Goal: Find specific page/section: Find specific page/section

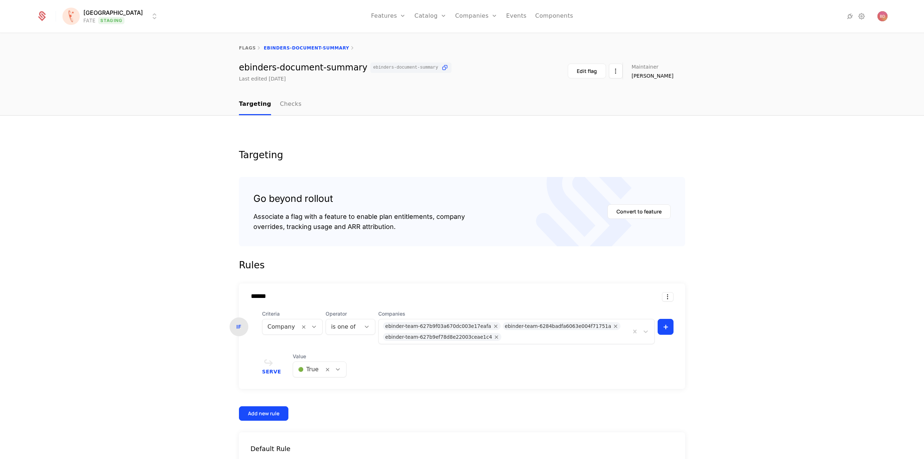
click at [129, 14] on html "[PERSON_NAME] FATE Staging Features Features Flags Catalog Plans Add Ons Credit…" at bounding box center [462, 229] width 924 height 459
click at [88, 36] on div "QA Dev" at bounding box center [126, 37] width 122 height 14
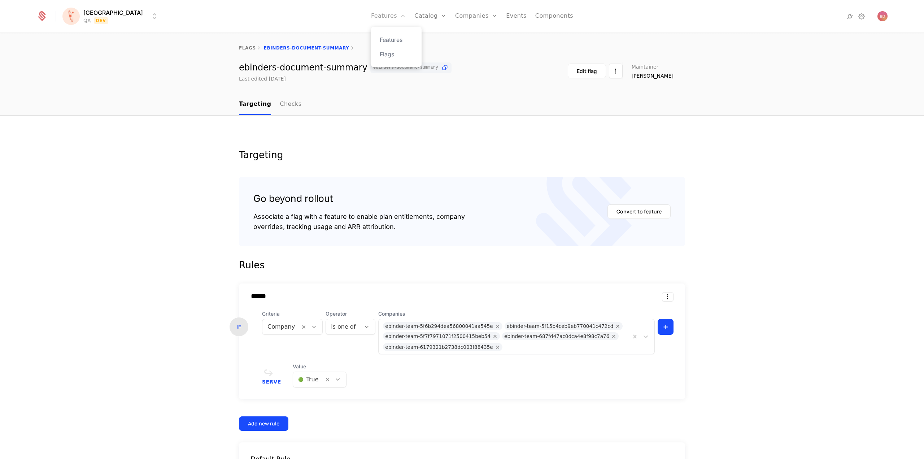
click at [374, 19] on link "Features" at bounding box center [388, 16] width 35 height 32
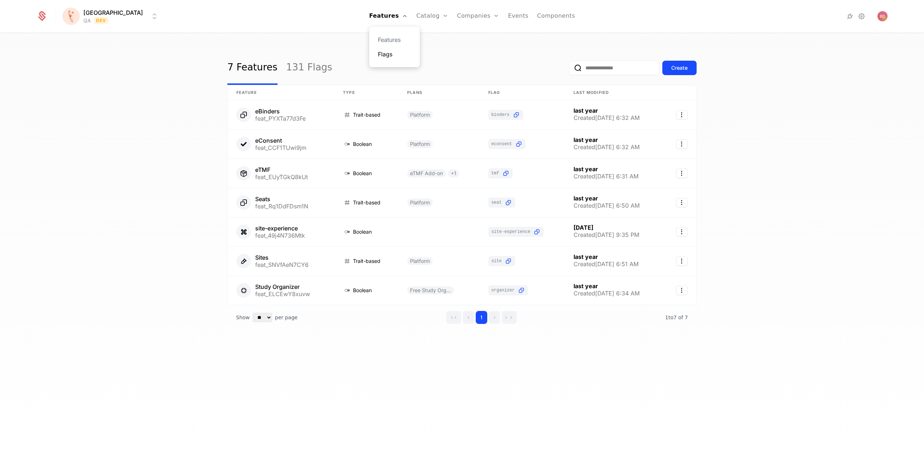
click at [378, 57] on link "Flags" at bounding box center [394, 54] width 33 height 9
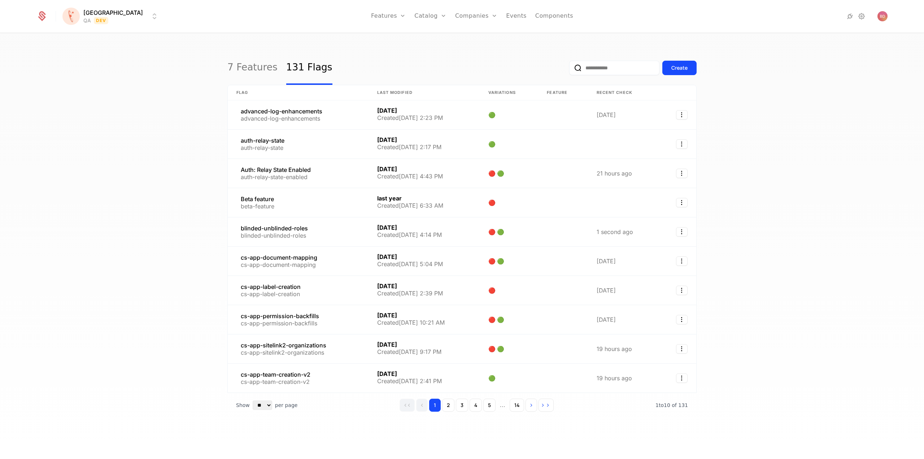
click at [599, 71] on input "email" at bounding box center [614, 68] width 90 height 14
type input "*******"
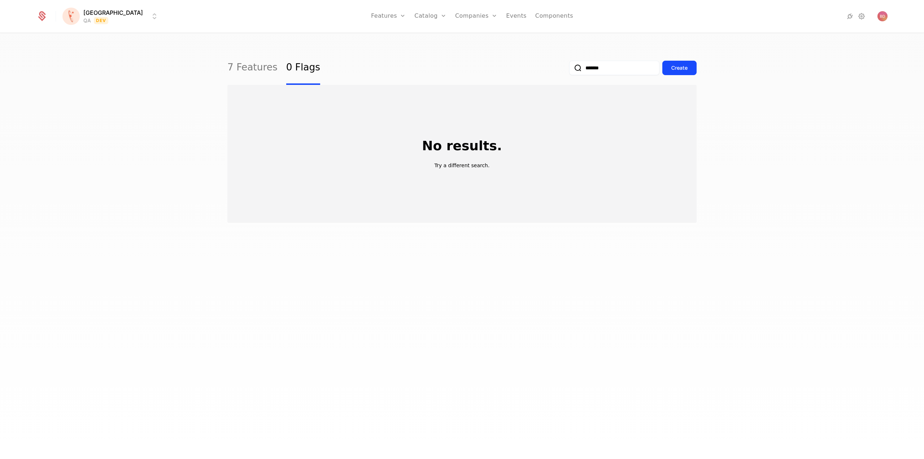
drag, startPoint x: 605, startPoint y: 66, endPoint x: 559, endPoint y: 64, distance: 45.9
click at [559, 64] on div "7 Features 0 Flags ******* Create" at bounding box center [461, 68] width 469 height 34
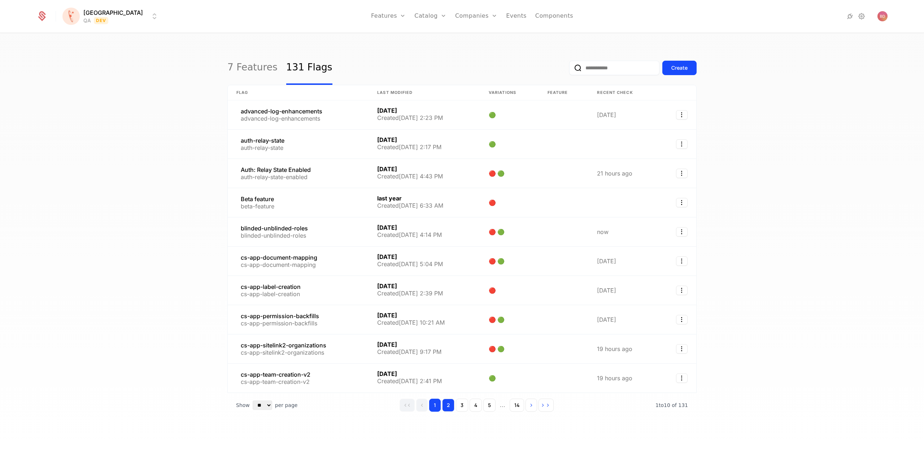
click at [448, 405] on button "2" at bounding box center [448, 405] width 12 height 13
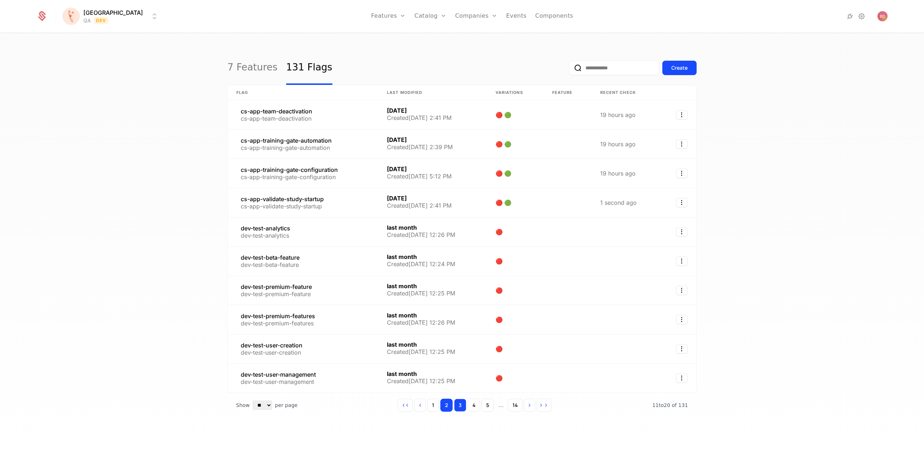
click at [462, 405] on button "3" at bounding box center [460, 405] width 12 height 13
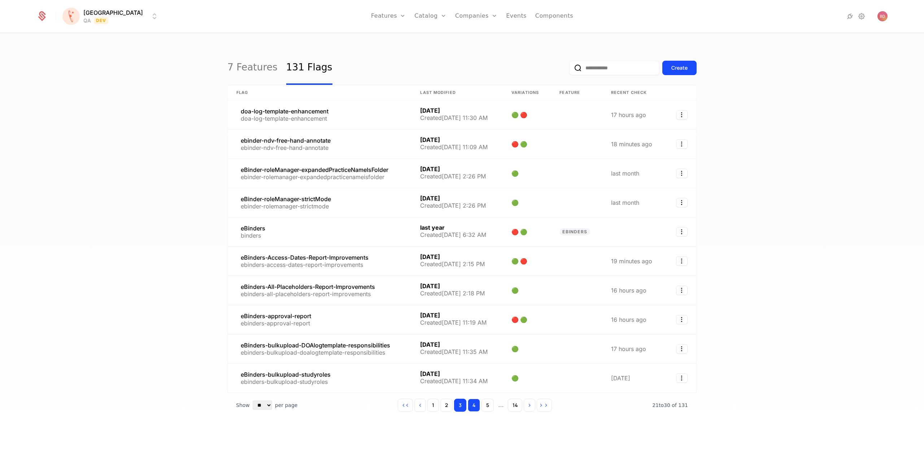
click at [474, 406] on button "4" at bounding box center [474, 405] width 12 height 13
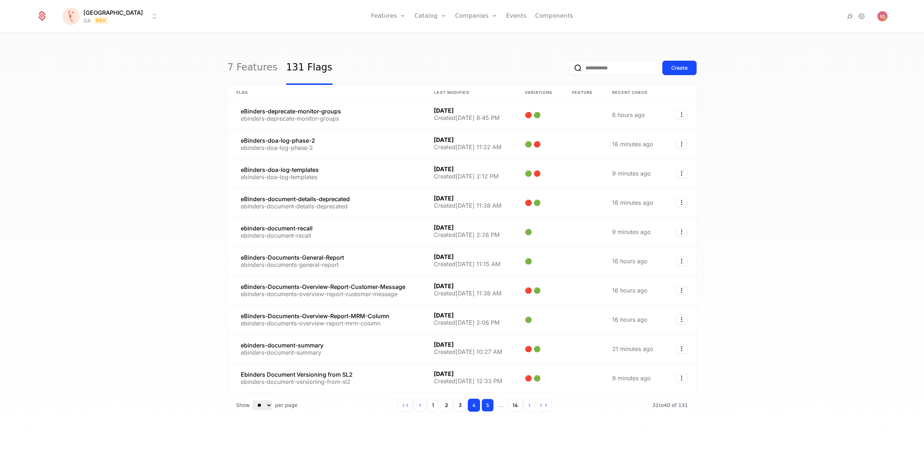
click at [487, 405] on button "5" at bounding box center [488, 405] width 12 height 13
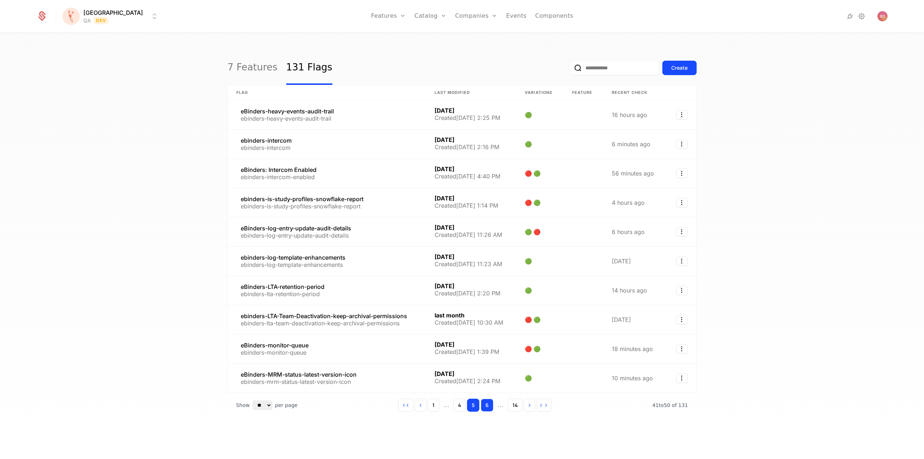
click at [488, 405] on button "6" at bounding box center [487, 405] width 13 height 13
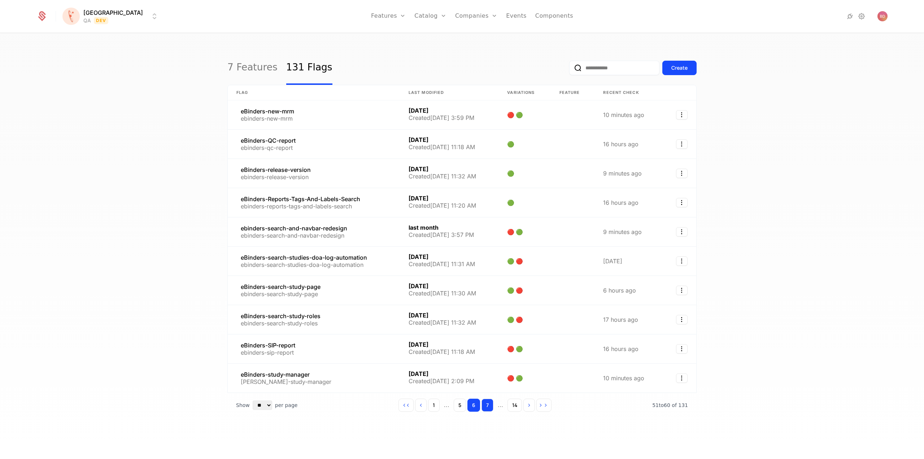
click at [487, 405] on button "7" at bounding box center [488, 405] width 12 height 13
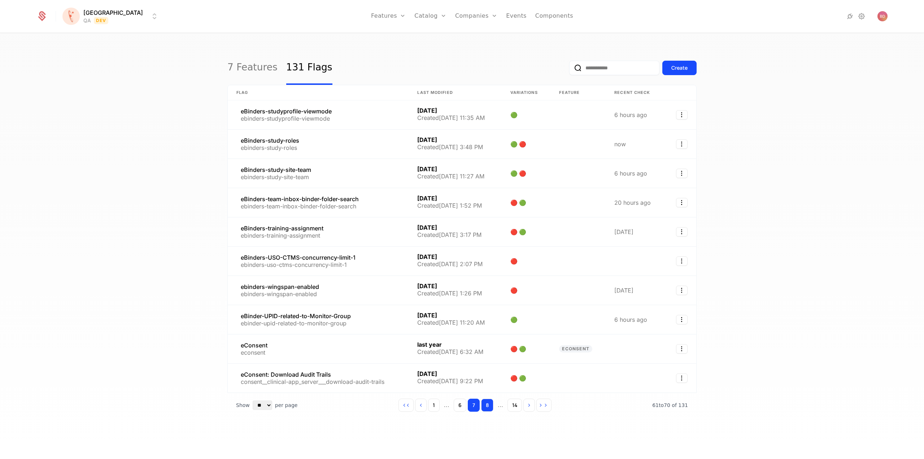
click at [487, 404] on button "8" at bounding box center [487, 405] width 12 height 13
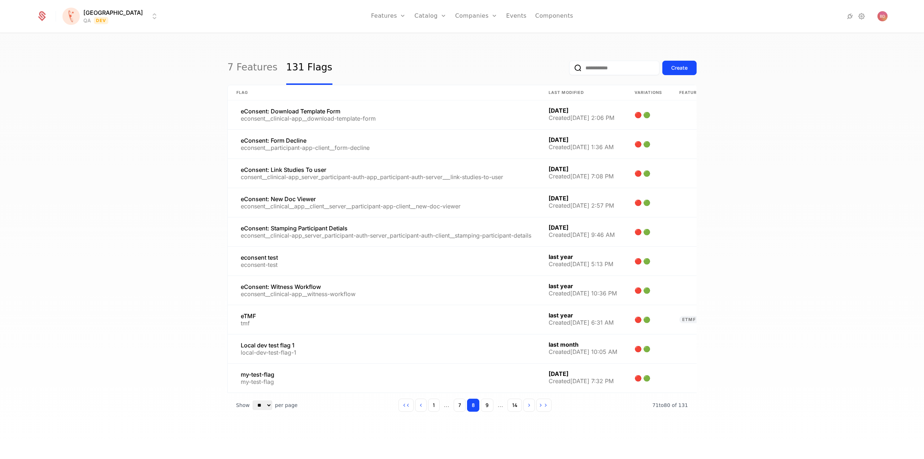
click at [605, 70] on input "email" at bounding box center [614, 68] width 90 height 14
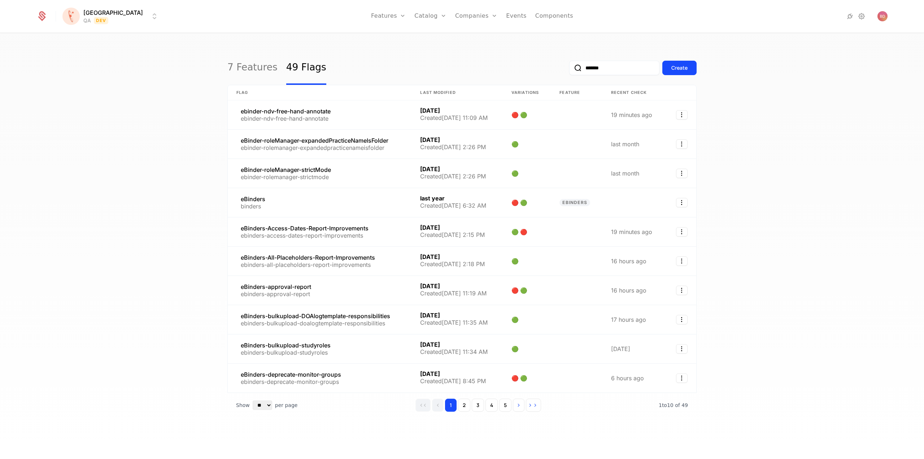
type input "*******"
click at [463, 403] on button "2" at bounding box center [464, 405] width 12 height 13
